Goal: Information Seeking & Learning: Learn about a topic

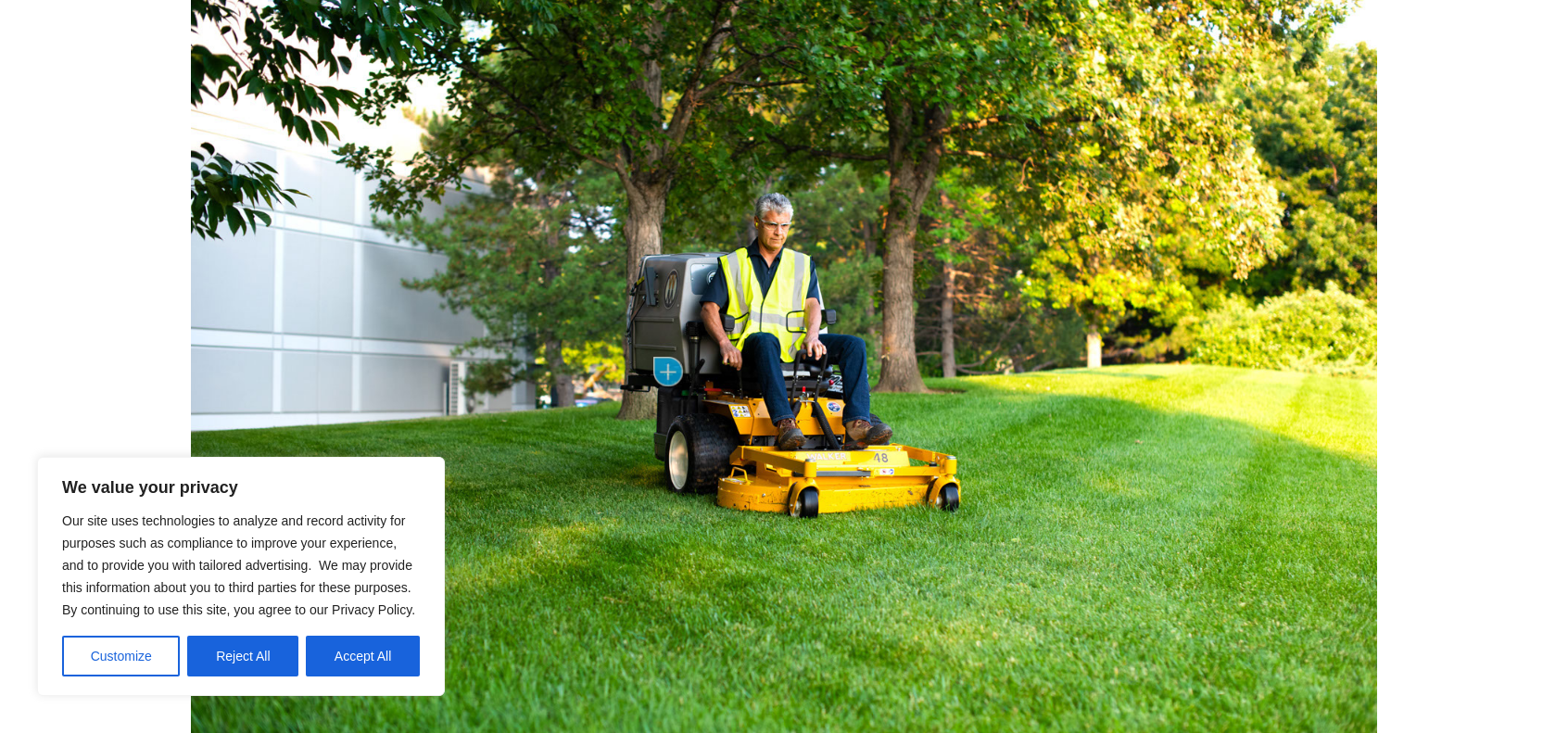
scroll to position [927, 0]
click at [247, 651] on button "Reject All" at bounding box center [242, 655] width 111 height 40
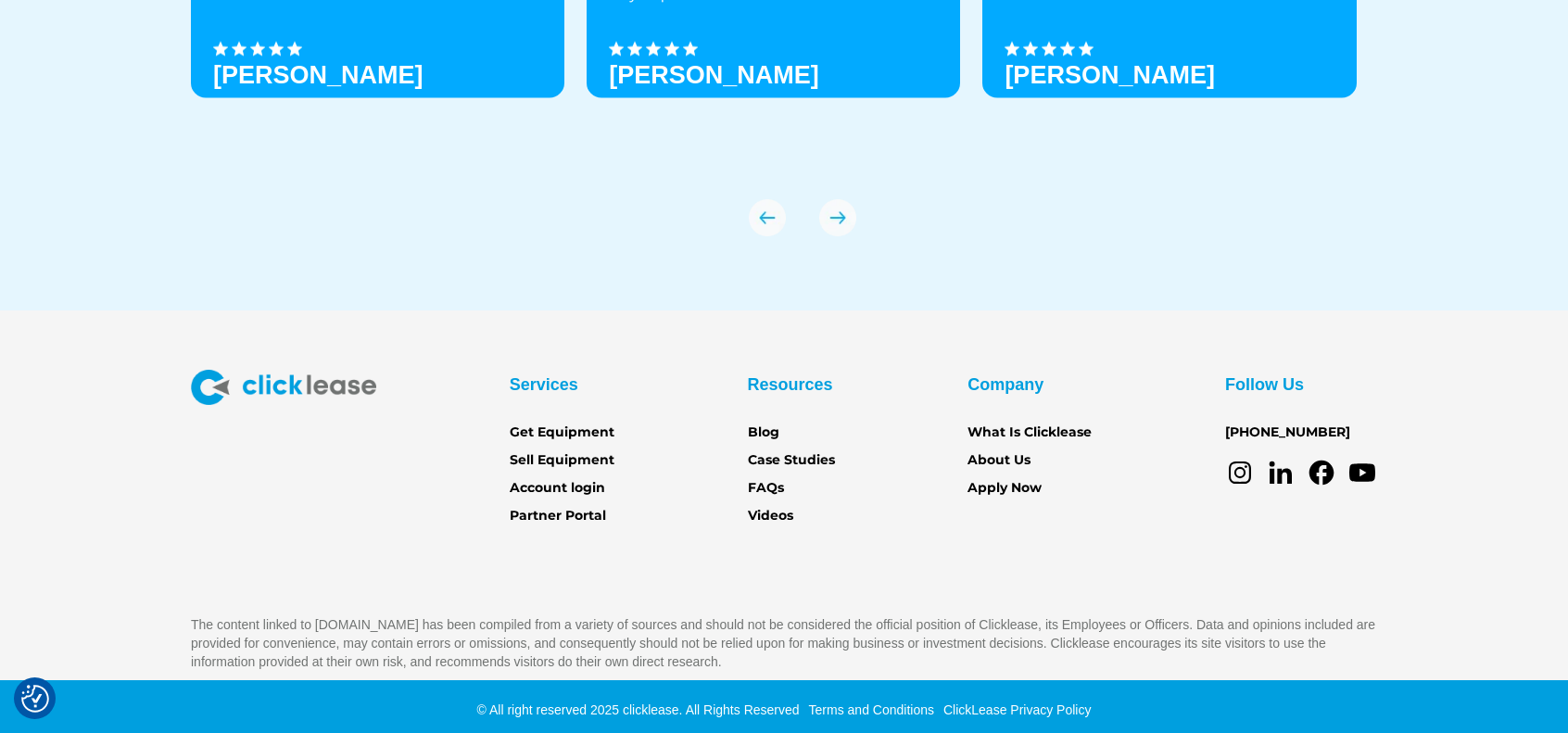
scroll to position [6594, 0]
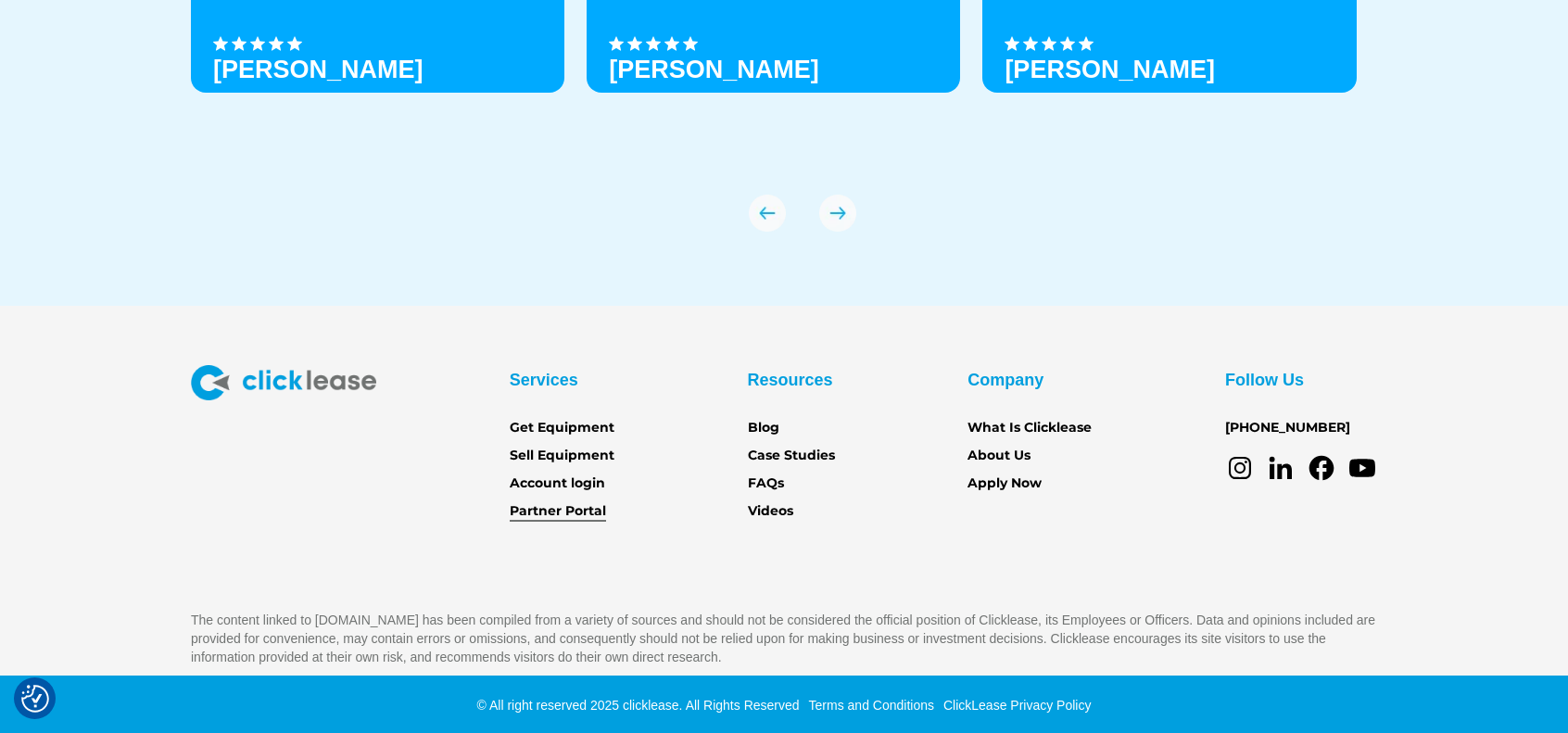
click at [555, 512] on link "Partner Portal" at bounding box center [558, 512] width 96 height 21
click at [1014, 454] on link "About Us" at bounding box center [998, 456] width 63 height 21
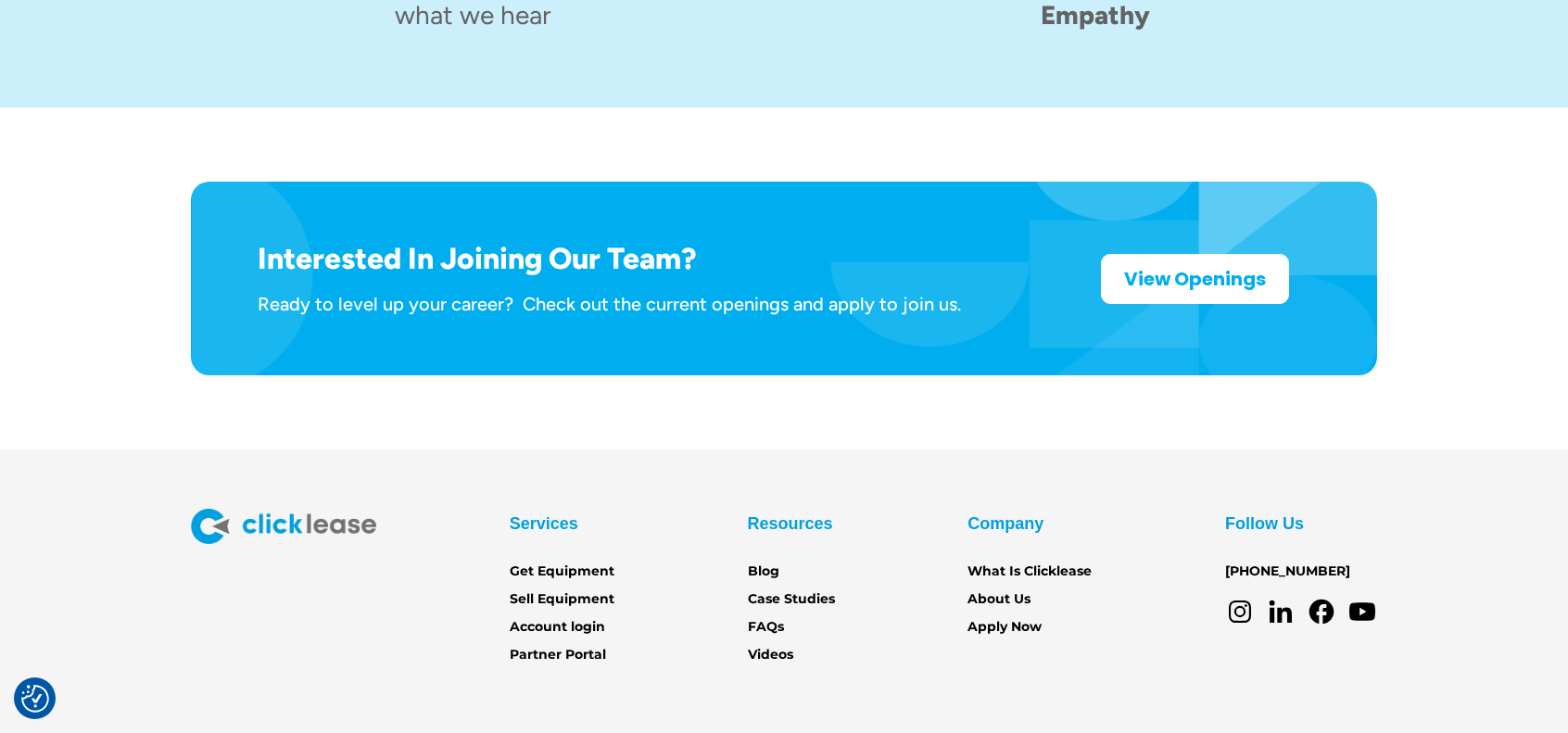
scroll to position [2992, 0]
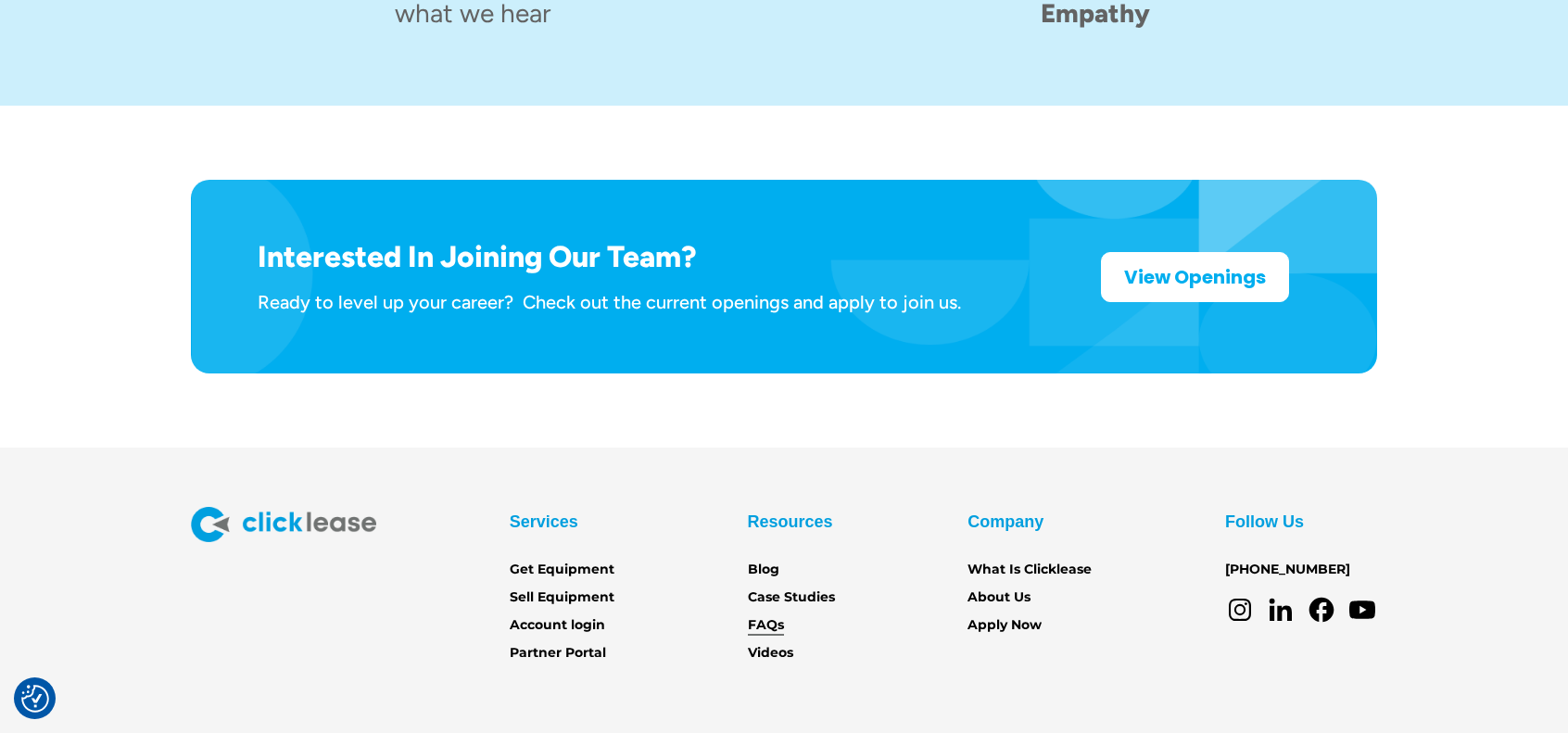
click at [767, 615] on link "FAQs" at bounding box center [765, 625] width 36 height 21
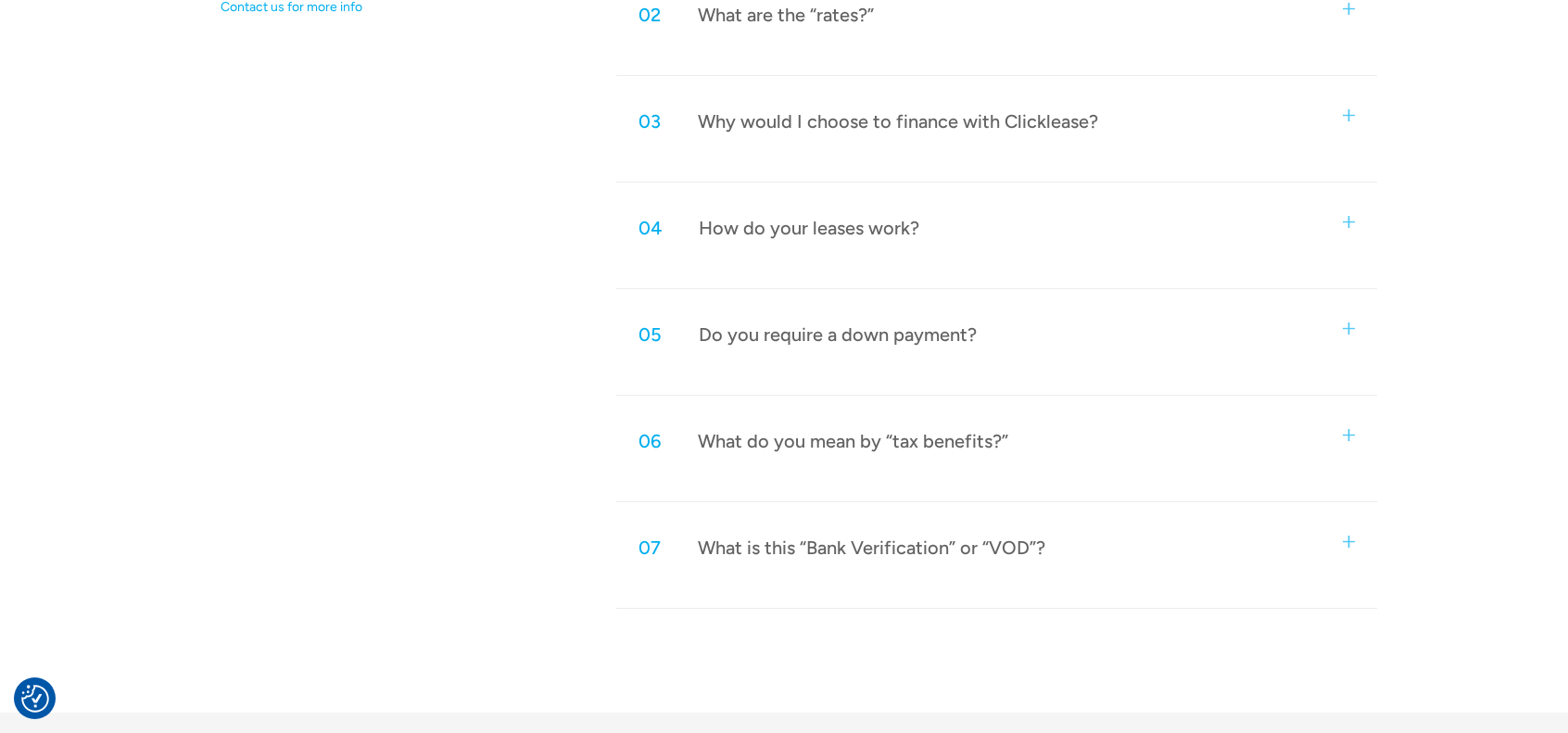
scroll to position [1467, 0]
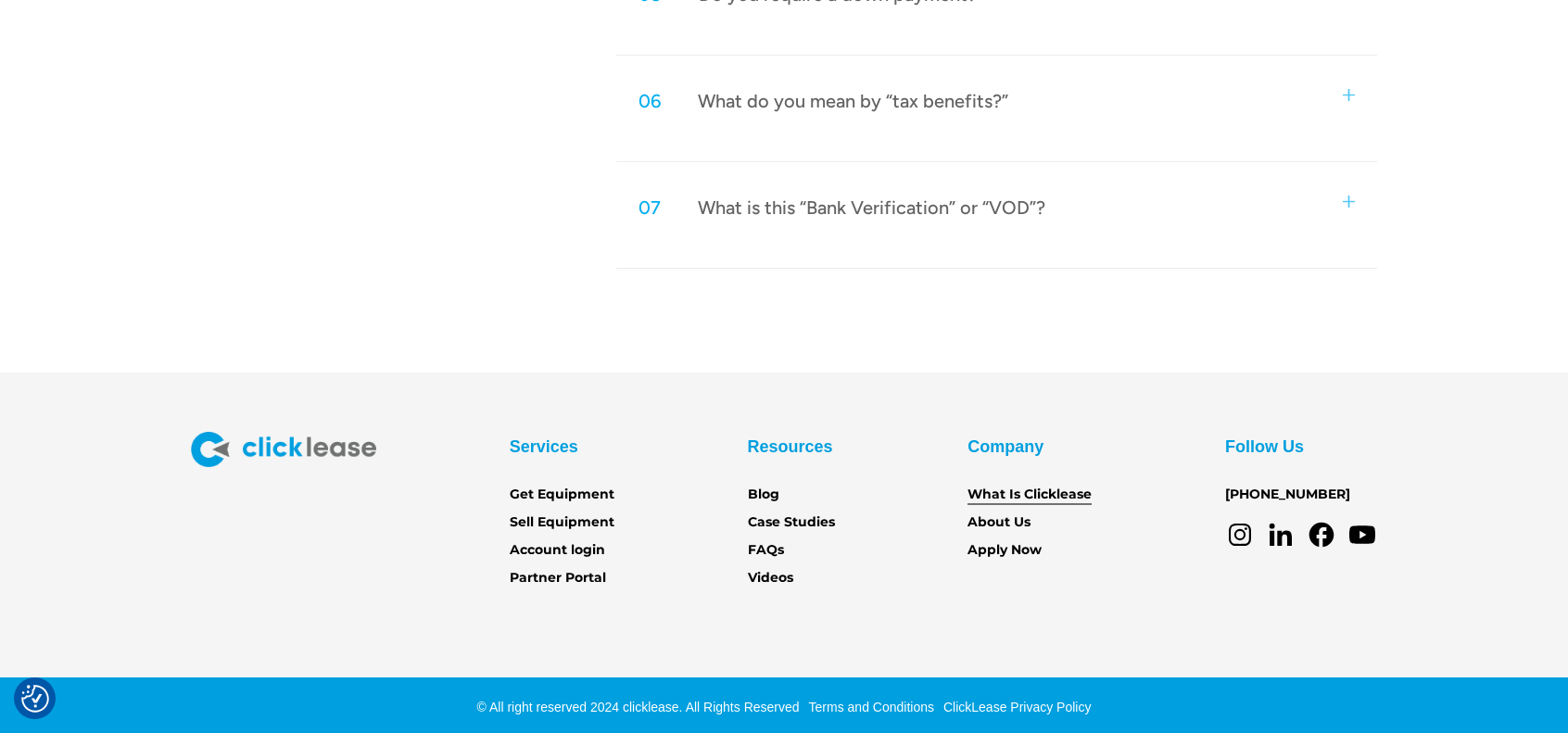
click at [1001, 497] on link "What Is Clicklease" at bounding box center [1029, 495] width 124 height 21
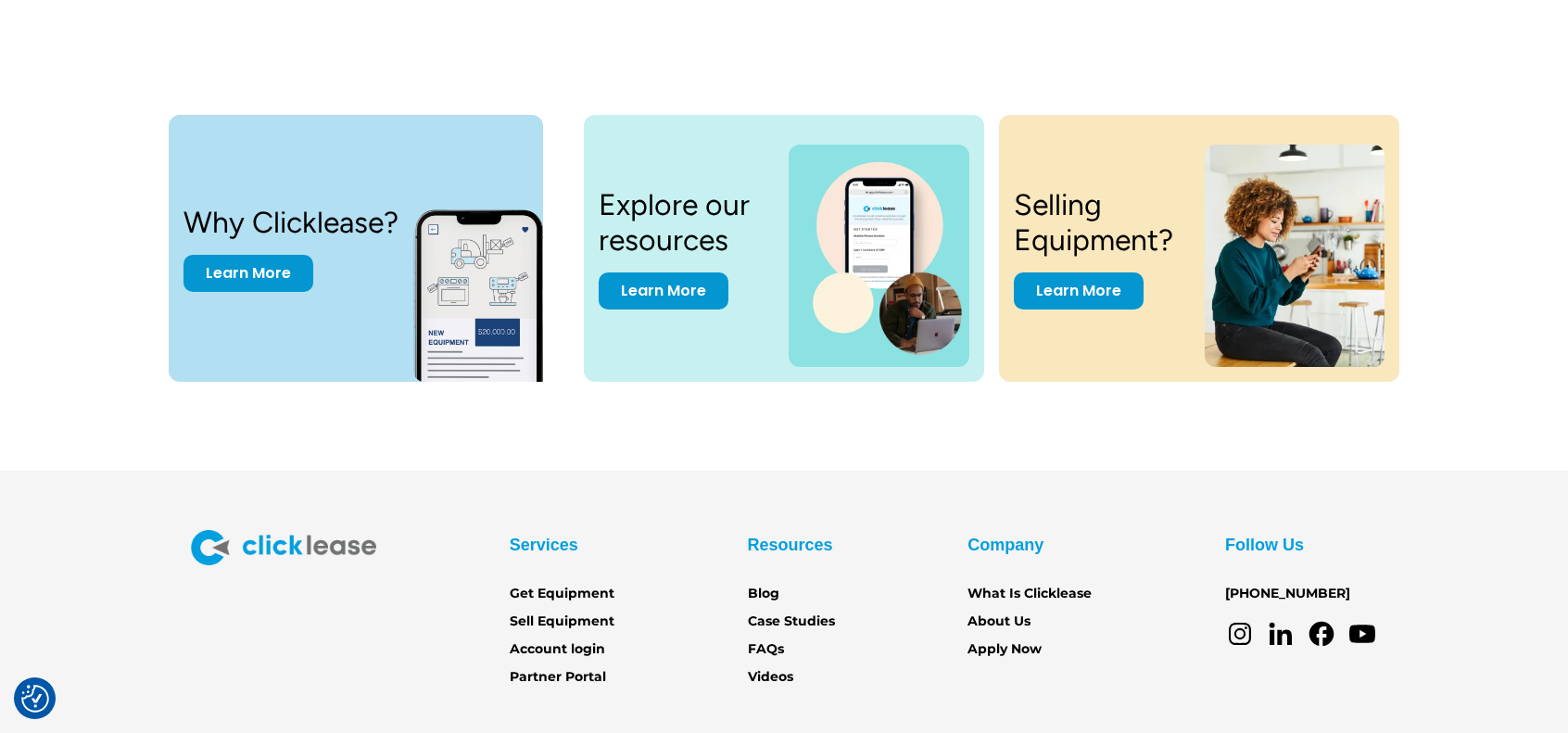
scroll to position [3932, 0]
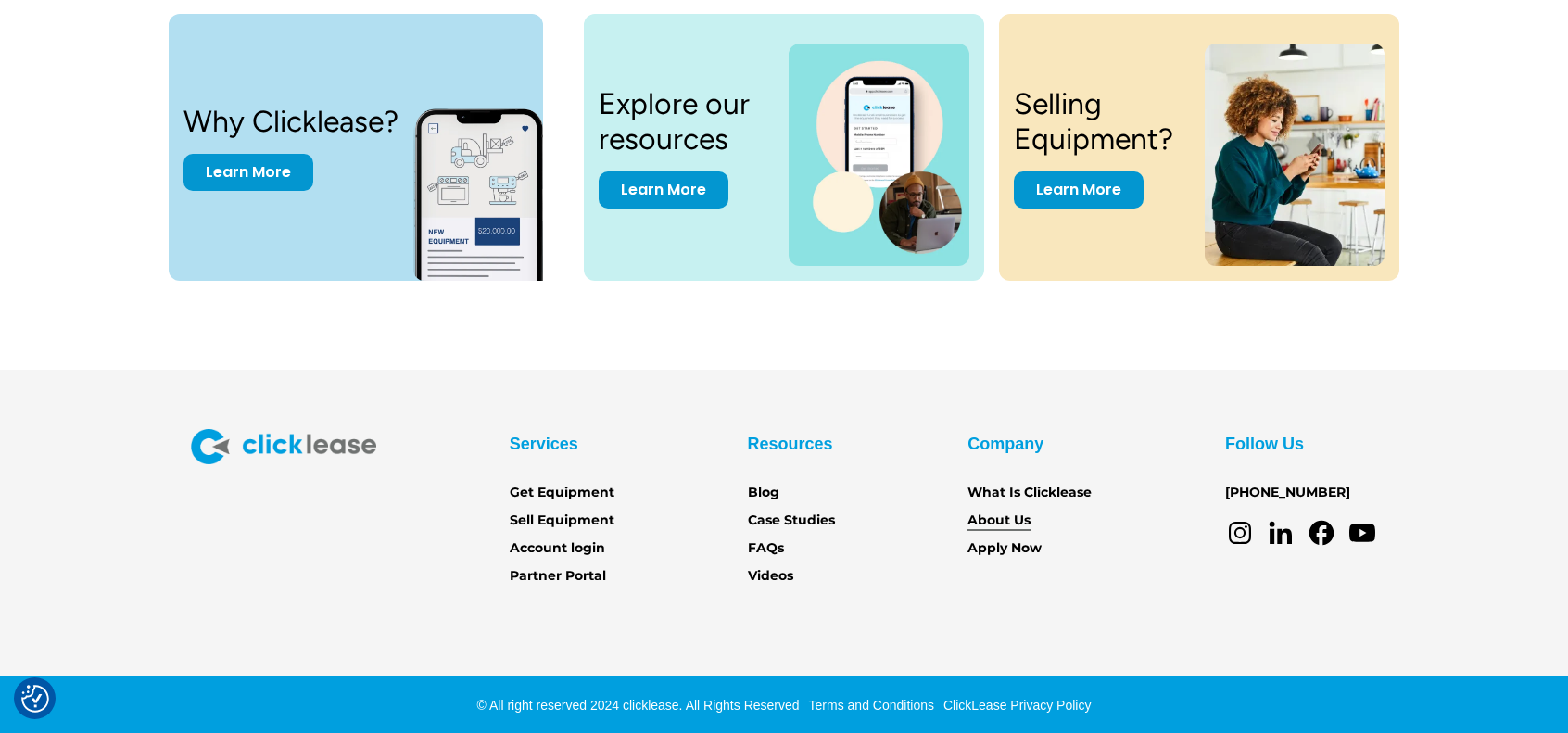
click at [1013, 515] on link "About Us" at bounding box center [998, 520] width 63 height 21
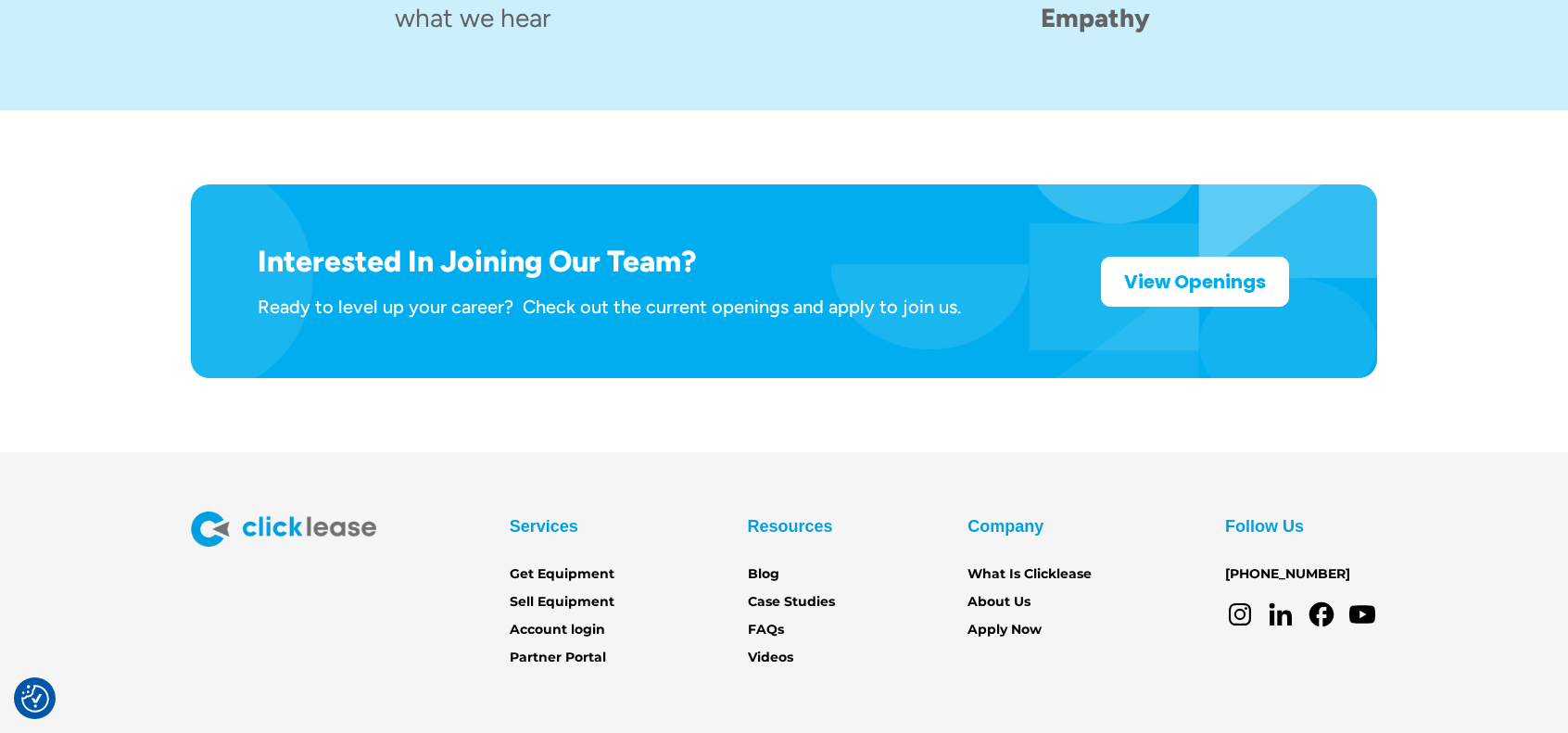
scroll to position [2992, 0]
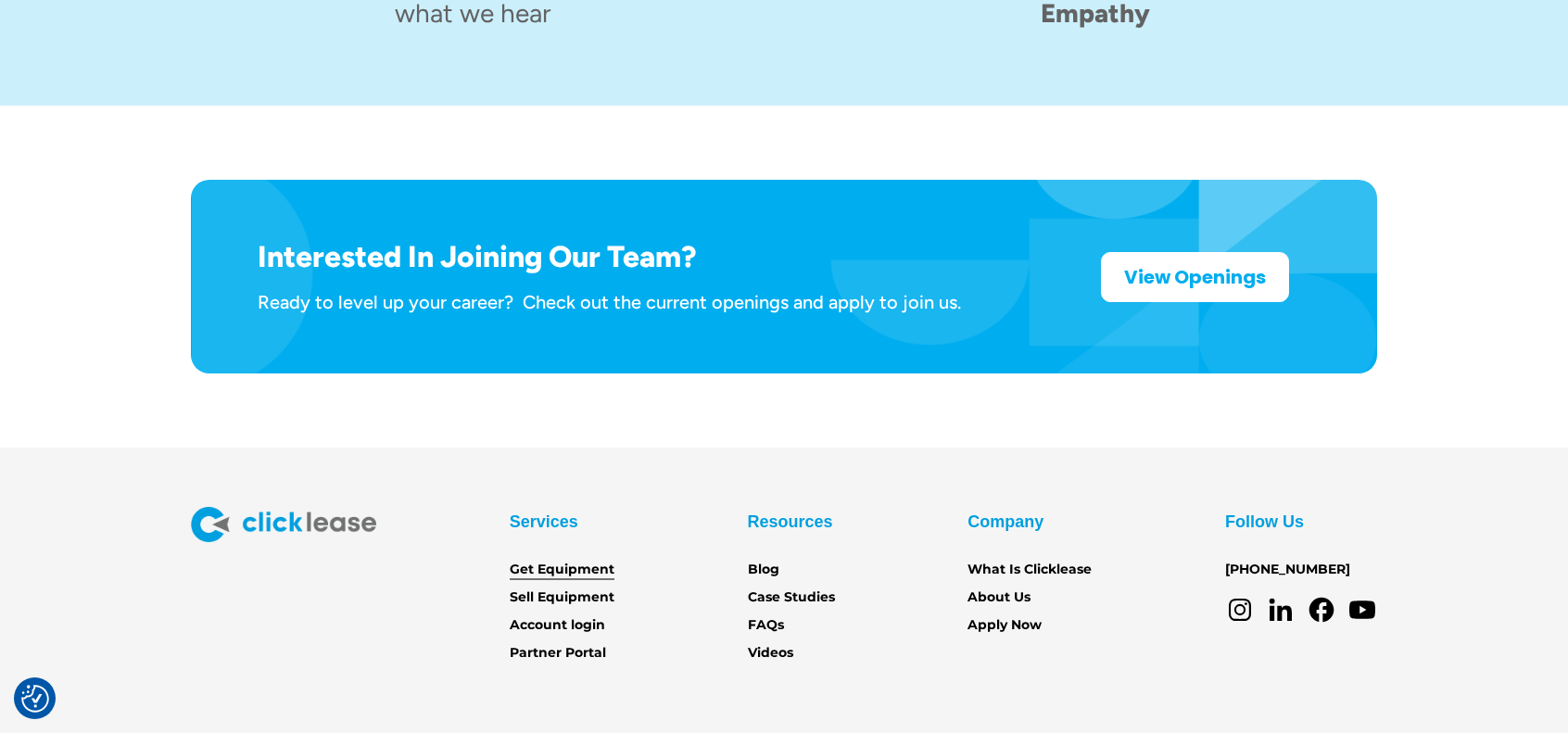
click at [550, 560] on link "Get Equipment" at bounding box center [562, 570] width 104 height 21
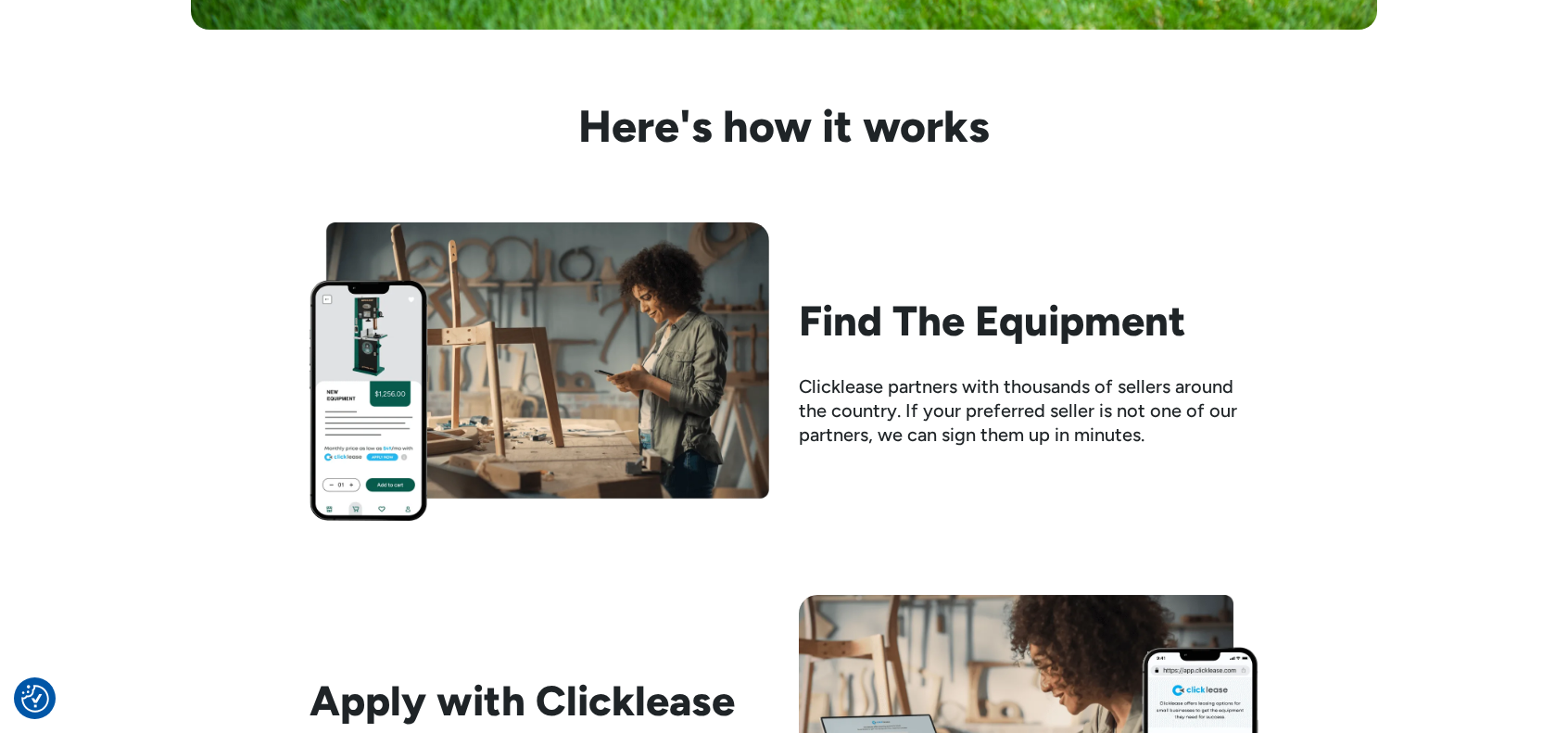
scroll to position [1761, 0]
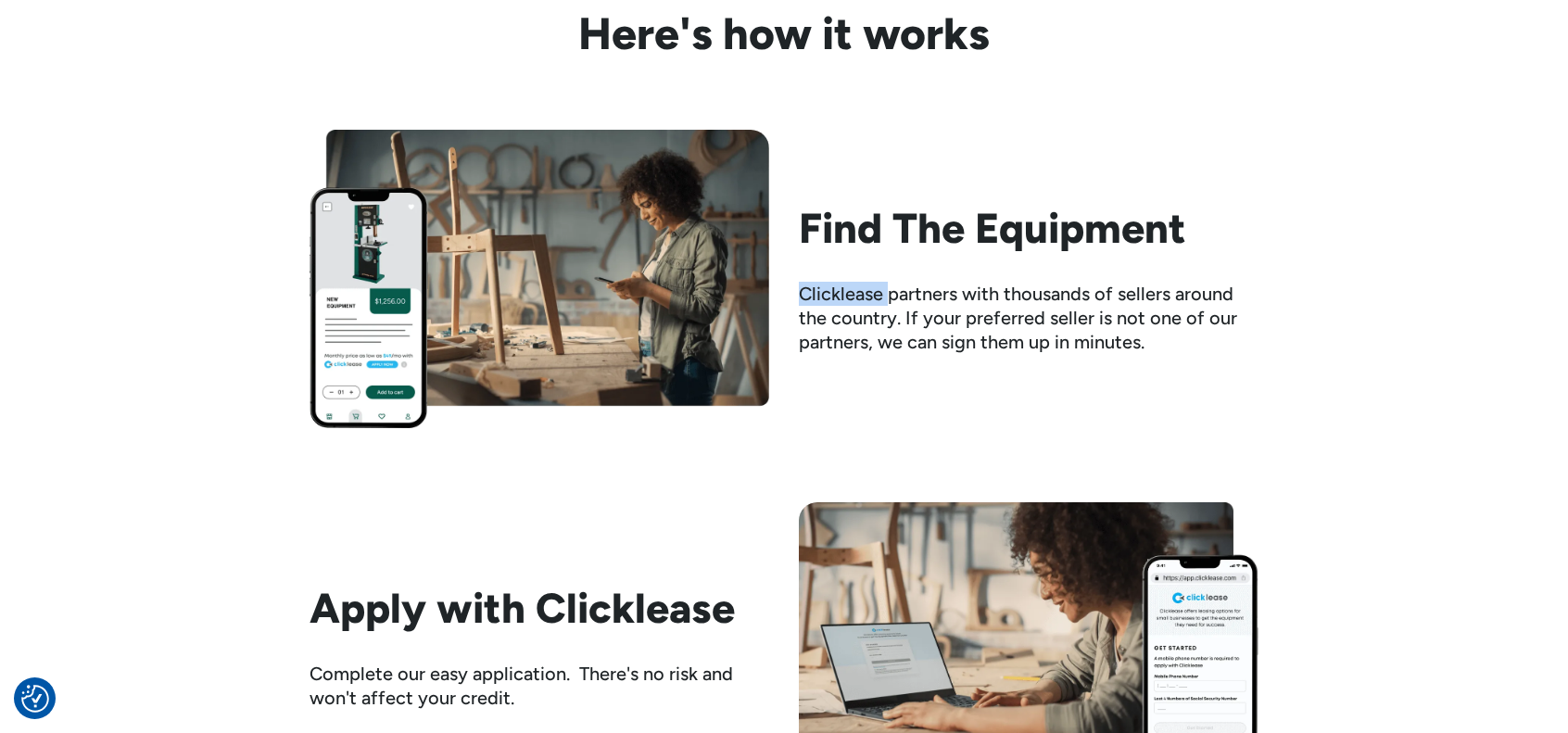
drag, startPoint x: 805, startPoint y: 288, endPoint x: 889, endPoint y: 284, distance: 84.1
click at [889, 284] on div "Find The Equipment Clicklease partners with thousands of sellers around the cou…" at bounding box center [784, 278] width 948 height 298
copy div "Clicklease"
